Goal: Transaction & Acquisition: Obtain resource

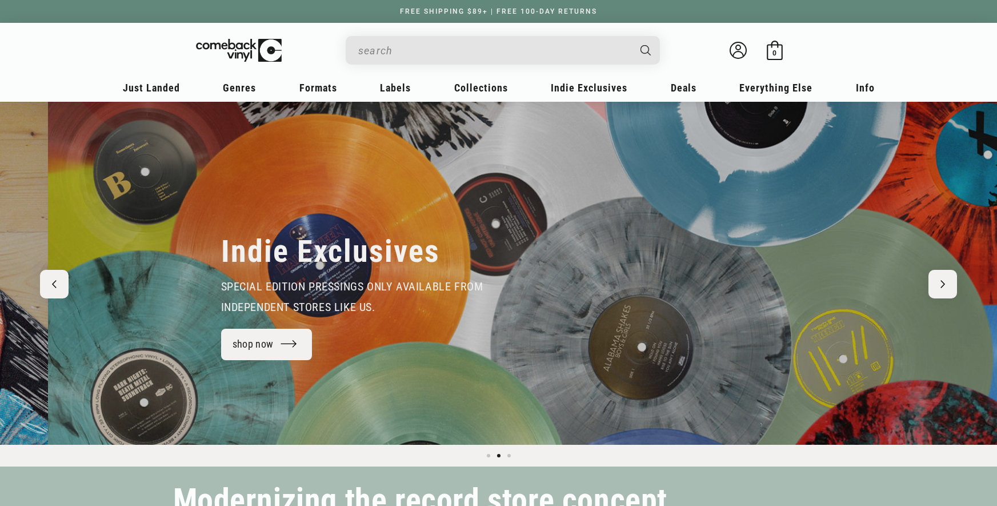
click at [533, 46] on input "When autocomplete results are available use up and down arrows to review and en…" at bounding box center [493, 50] width 271 height 23
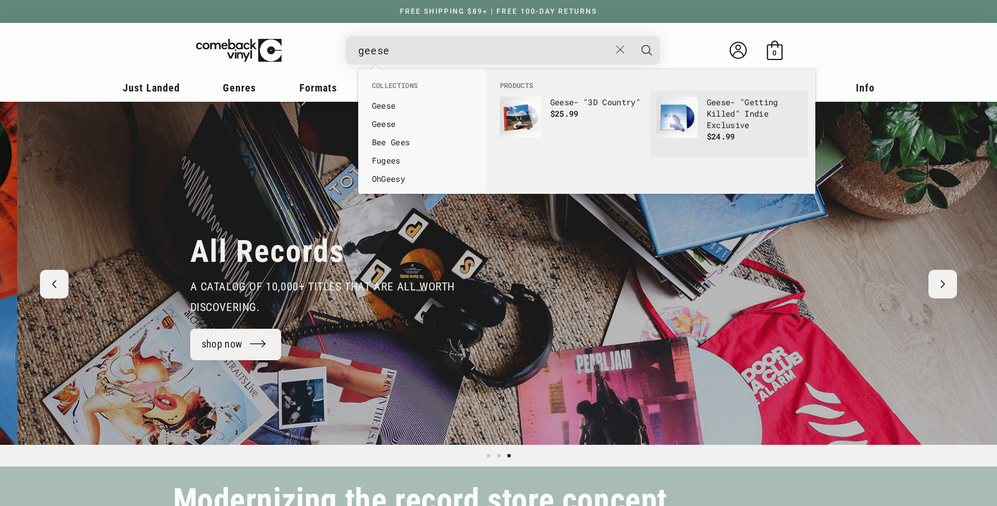
scroll to position [0, 1994]
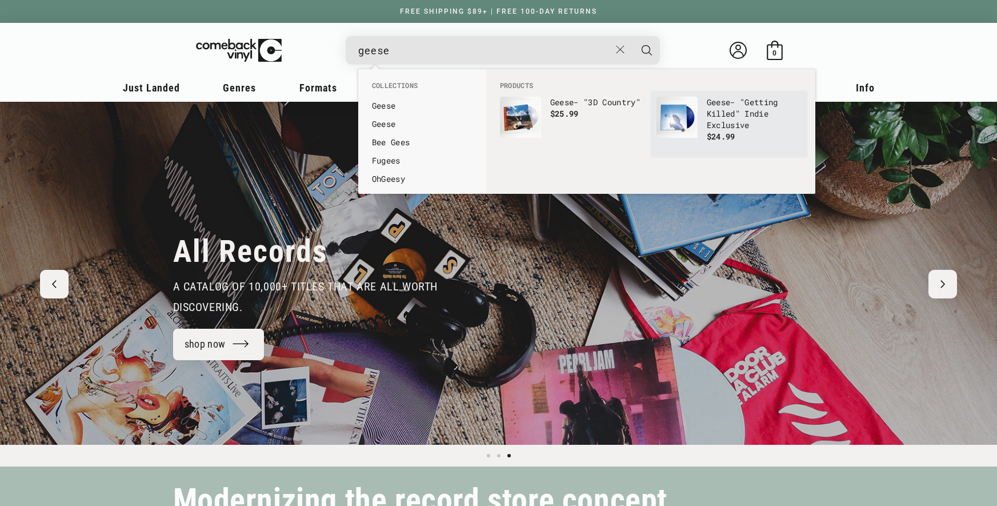
type input "geese"
click at [738, 111] on p "Geese - "Getting Killed" Indie Exclusive" at bounding box center [754, 114] width 95 height 34
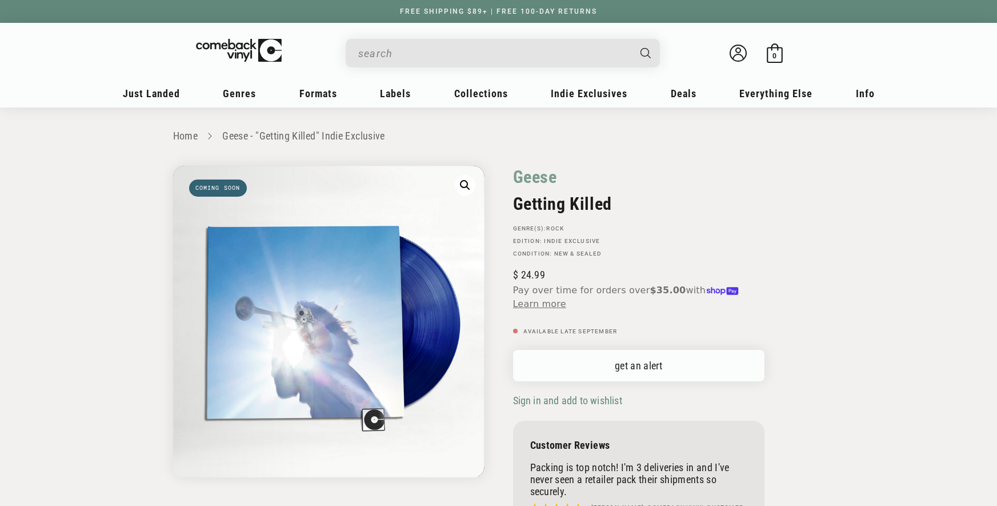
click at [616, 355] on link "get an alert" at bounding box center [638, 365] width 251 height 31
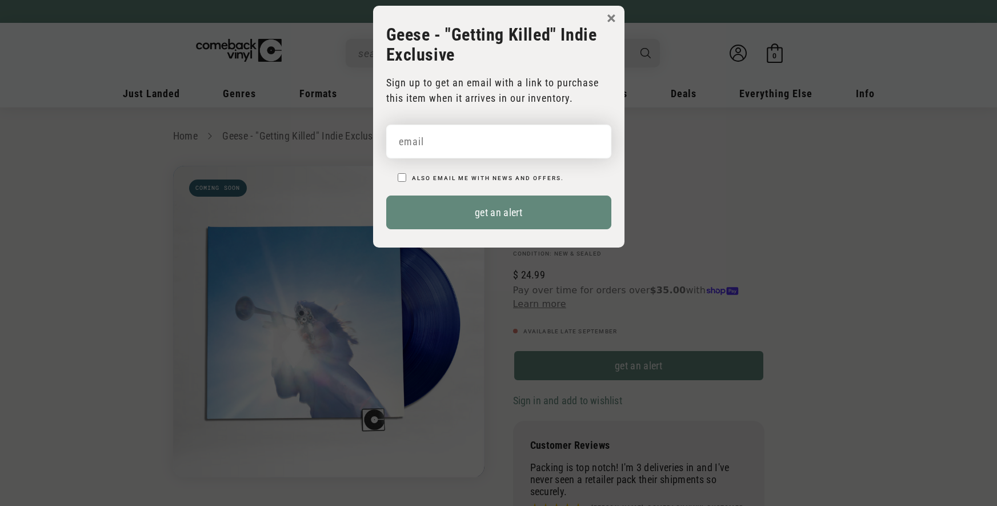
click at [517, 136] on input "email" at bounding box center [498, 142] width 225 height 34
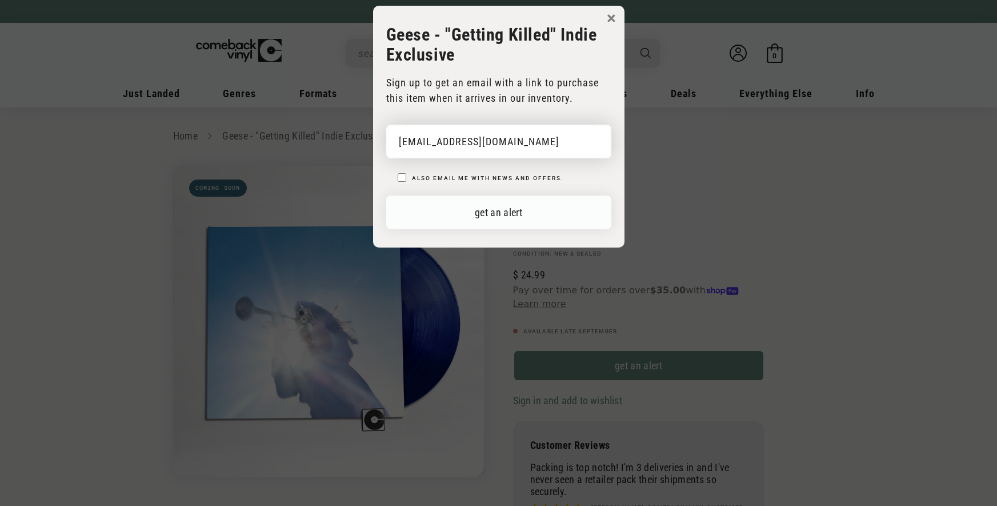
type input "carterfradono@gmail.com"
click at [504, 211] on button "get an alert" at bounding box center [498, 212] width 225 height 34
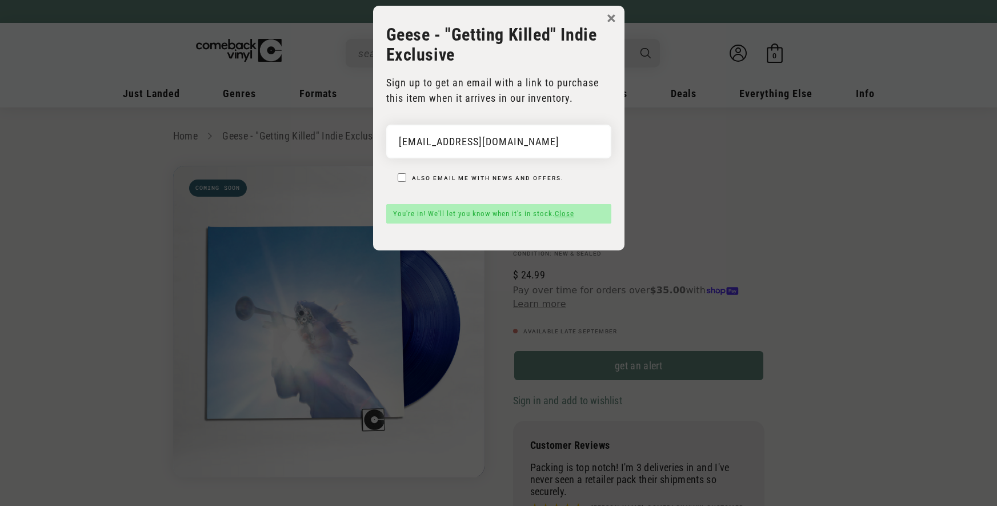
click at [563, 211] on link "Close" at bounding box center [564, 213] width 19 height 9
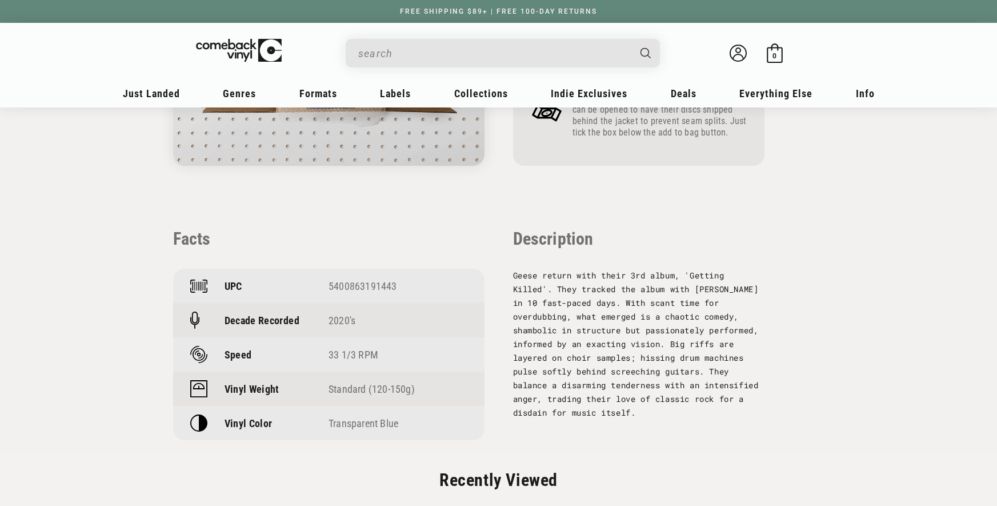
scroll to position [621, 0]
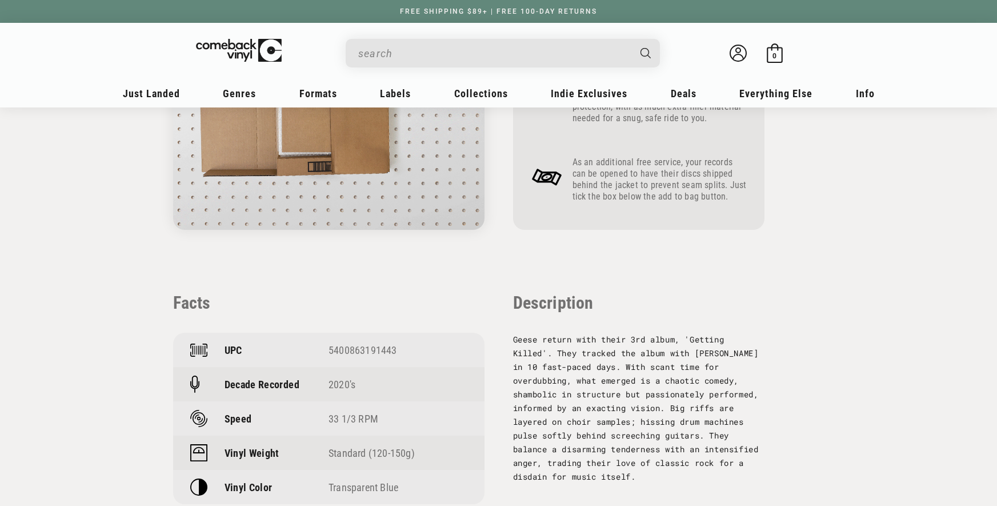
click at [365, 356] on div "UPC 5400863191443" at bounding box center [328, 350] width 311 height 34
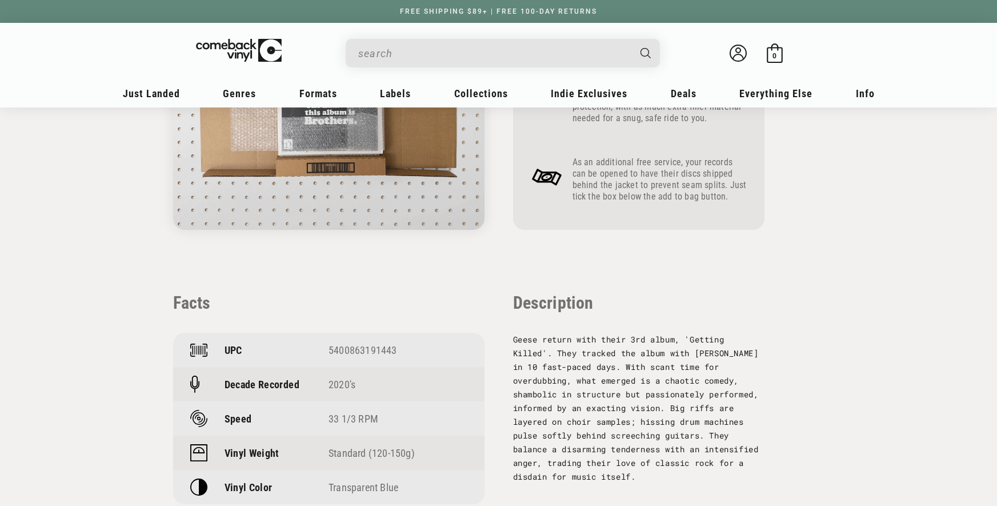
click at [365, 356] on div "UPC 5400863191443" at bounding box center [328, 350] width 311 height 34
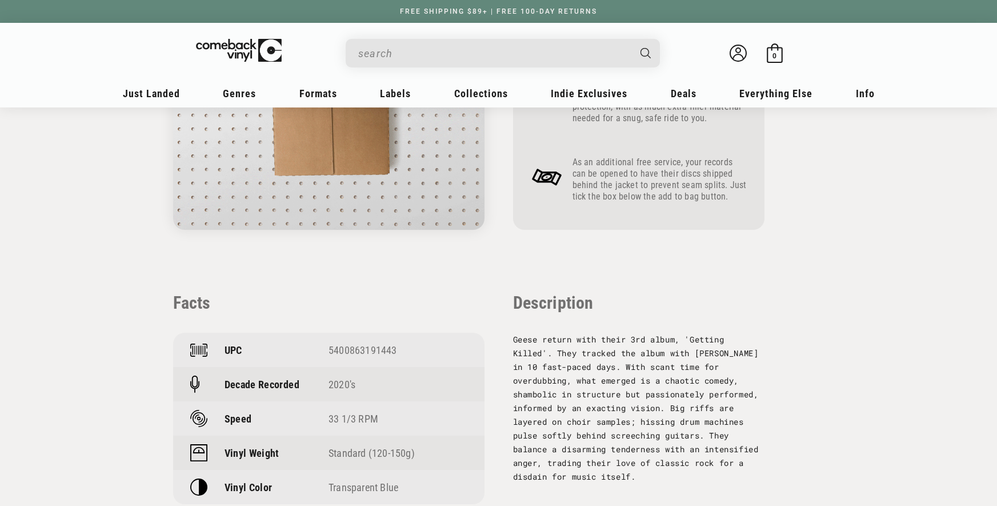
click at [365, 352] on div "5400863191443" at bounding box center [398, 350] width 139 height 12
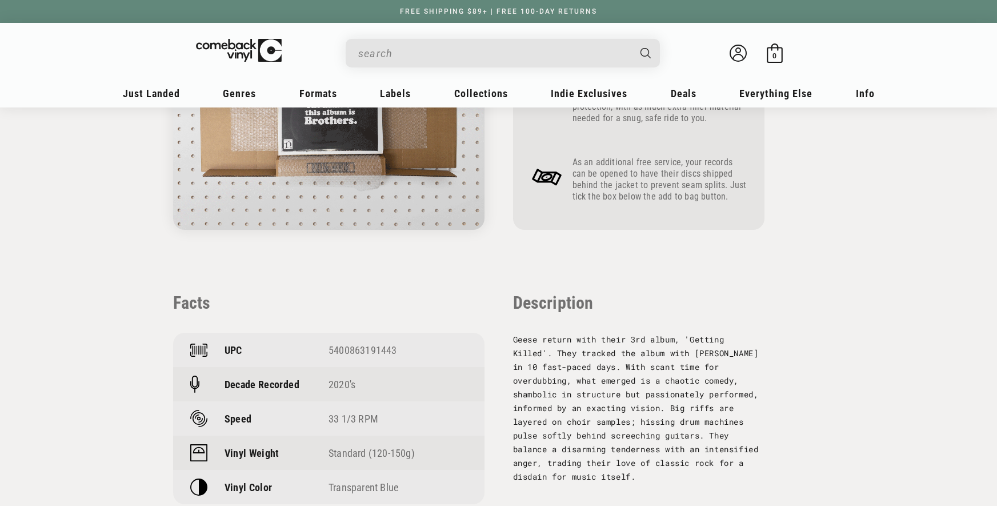
drag, startPoint x: 365, startPoint y: 352, endPoint x: 365, endPoint y: 336, distance: 16.0
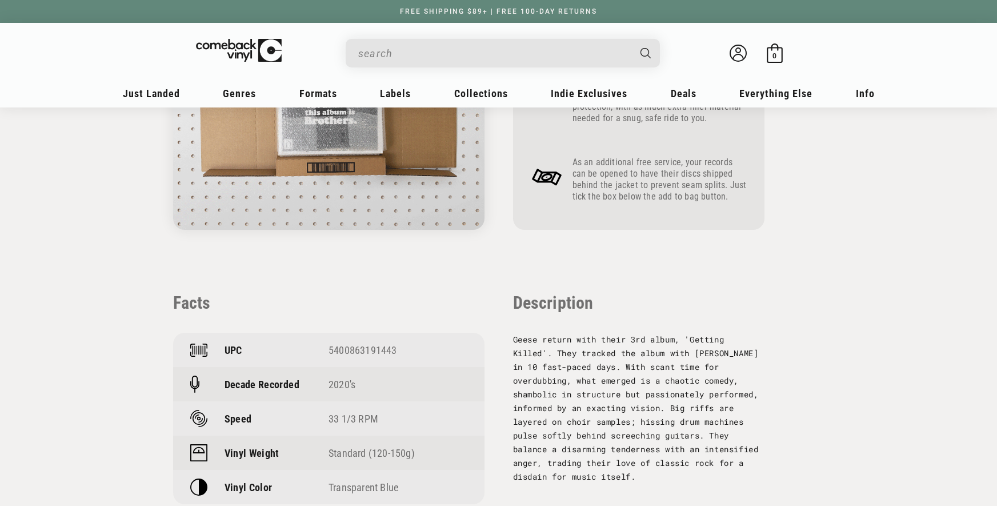
click at [365, 352] on div "5400863191443" at bounding box center [398, 350] width 139 height 12
copy div "5400863191443"
